Goal: Obtain resource: Obtain resource

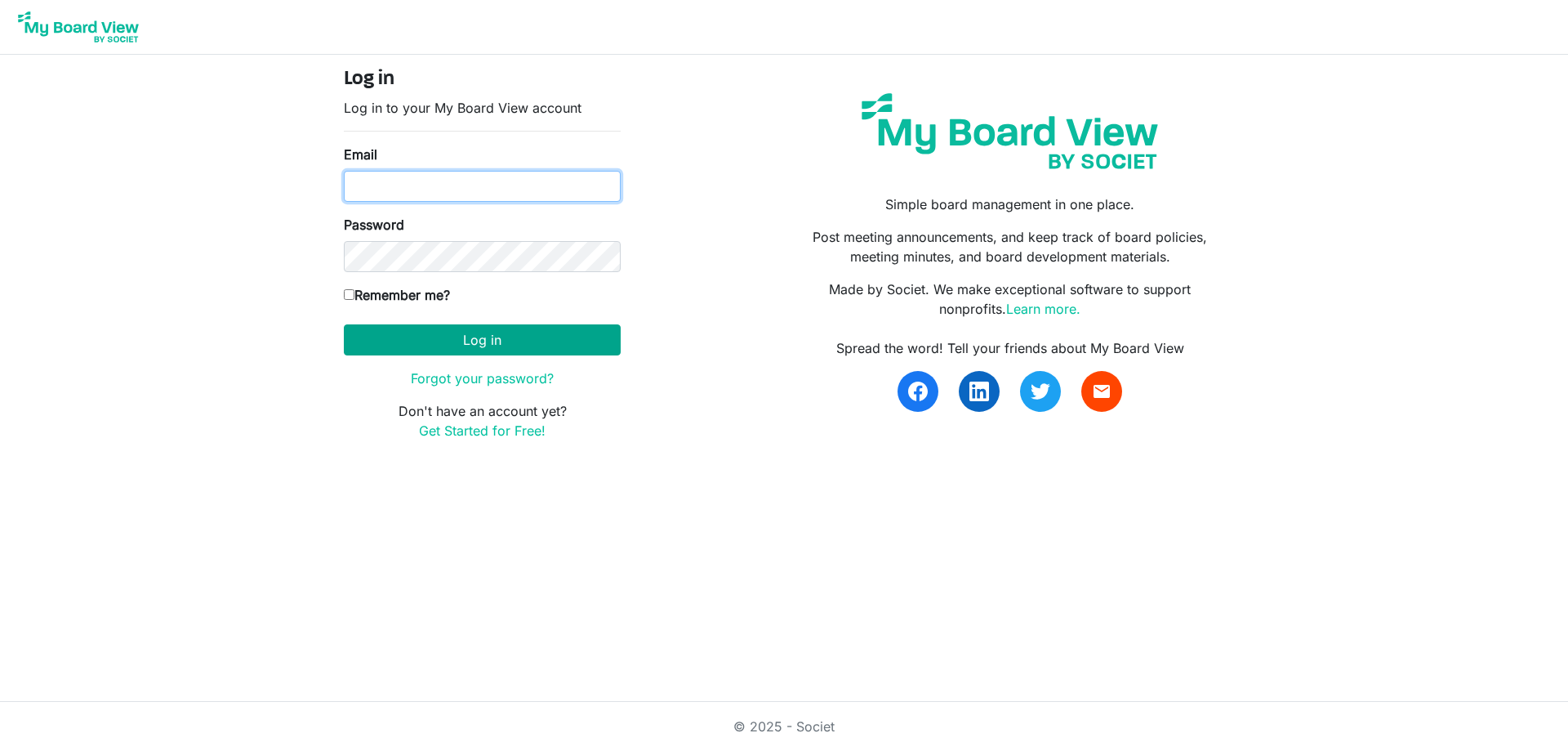
type input "[EMAIL_ADDRESS][DOMAIN_NAME]"
click at [521, 343] on button "Log in" at bounding box center [482, 339] width 277 height 31
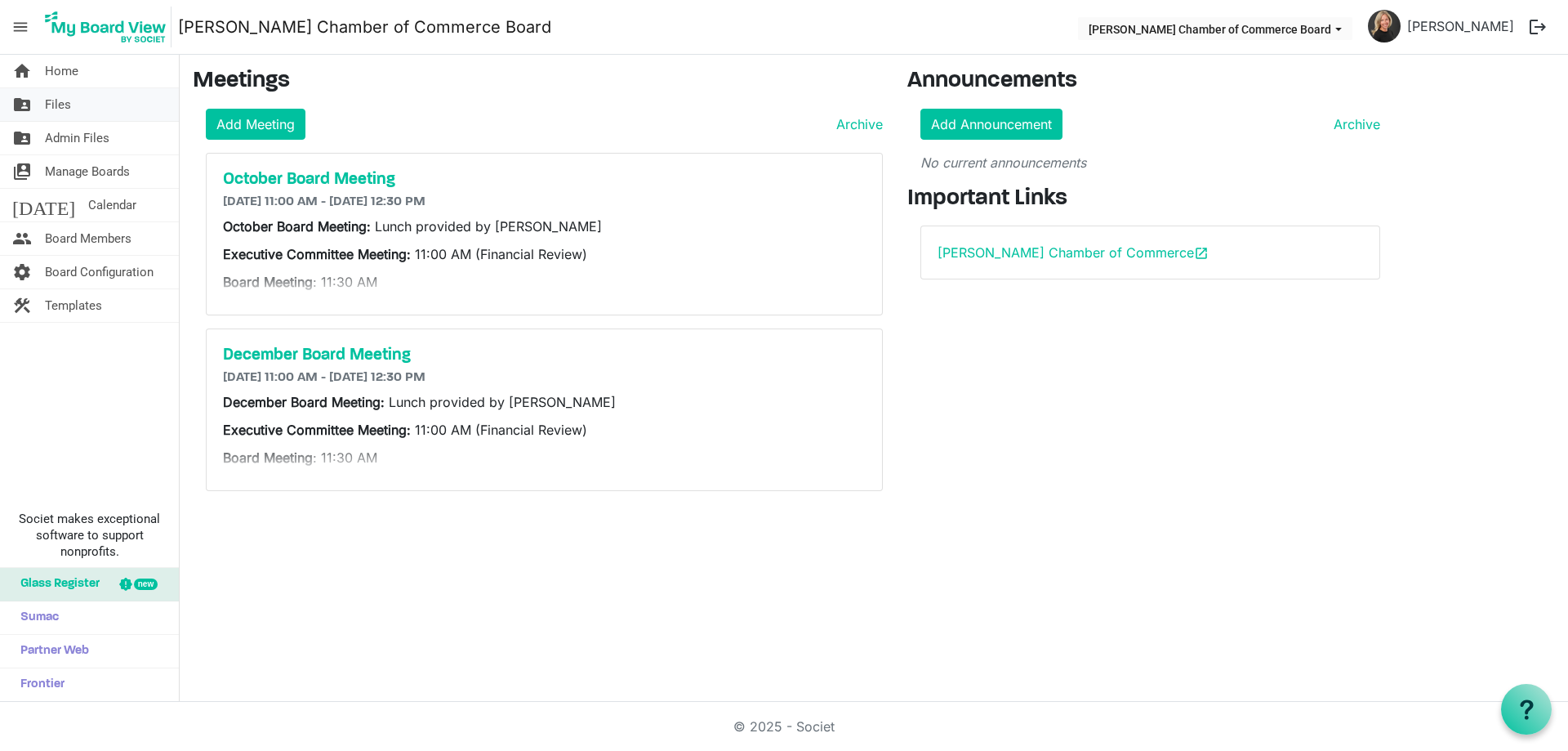
click at [94, 103] on link "folder_shared Files" at bounding box center [89, 104] width 179 height 33
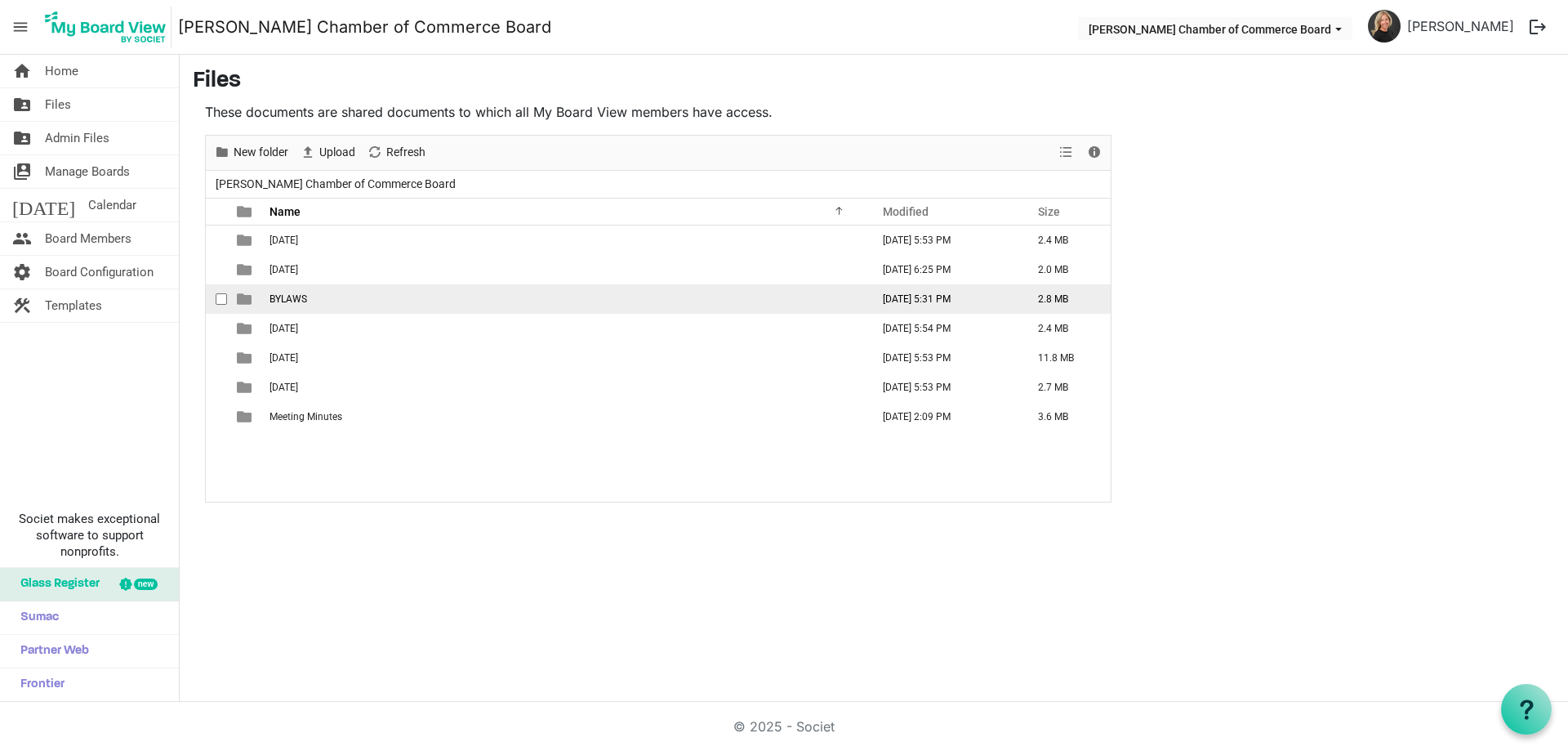
click at [287, 305] on td "BYLAWS" at bounding box center [566, 299] width 601 height 29
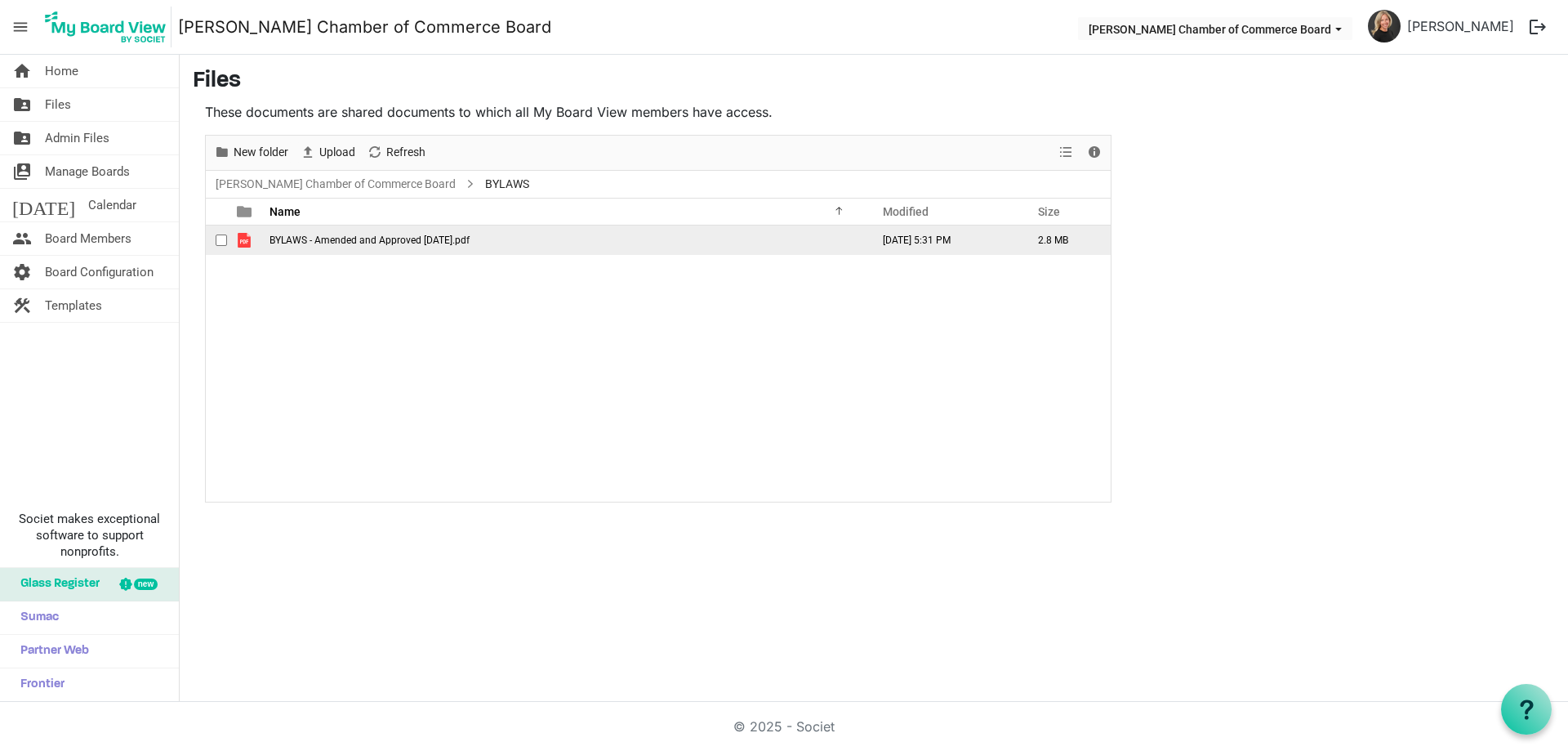
click at [314, 235] on span "BYLAWS - Amended and Approved [DATE].pdf" at bounding box center [369, 240] width 200 height 11
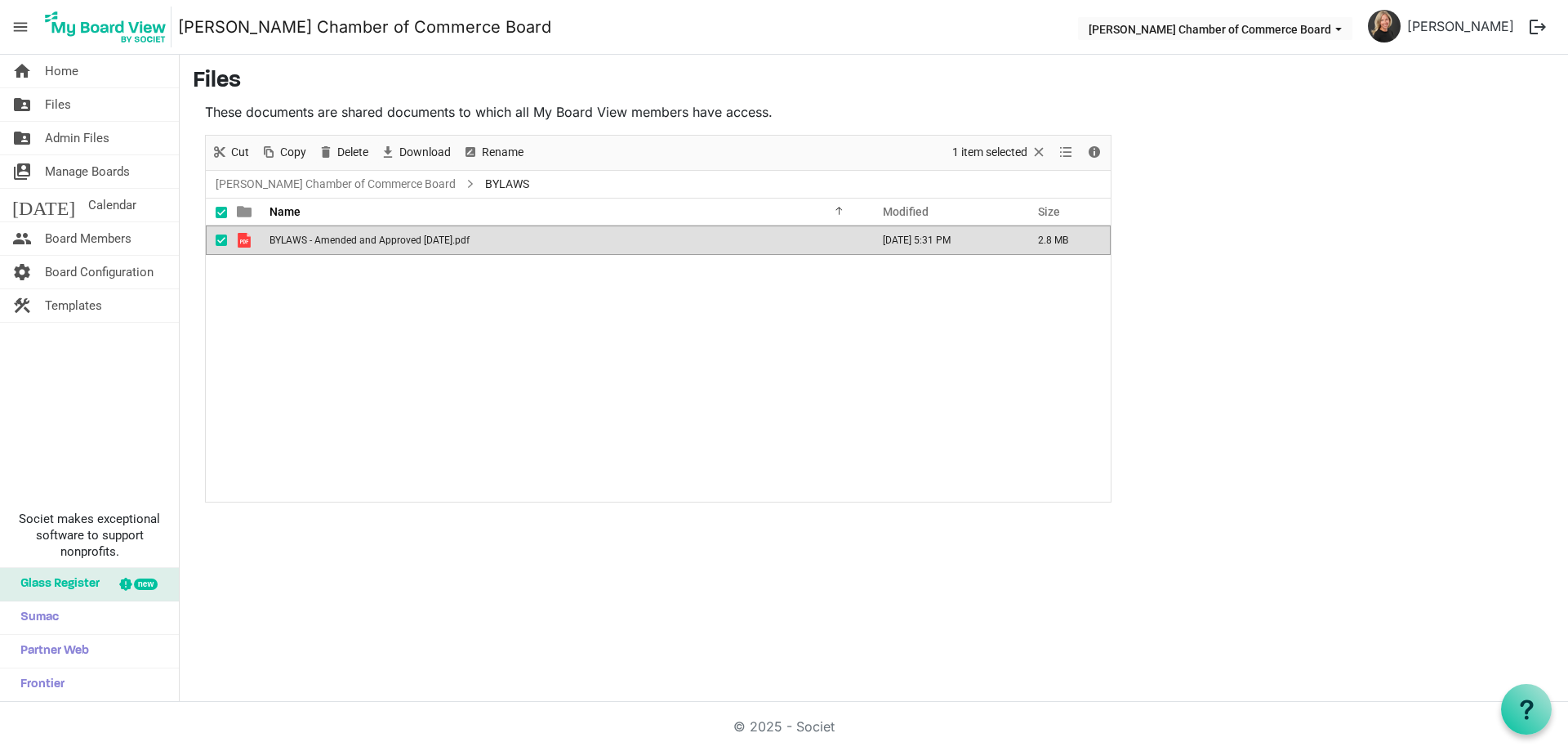
click at [314, 235] on span "BYLAWS - Amended and Approved [DATE].pdf" at bounding box center [369, 240] width 200 height 11
click at [77, 108] on link "folder_shared Files" at bounding box center [89, 104] width 179 height 33
